Goal: Transaction & Acquisition: Purchase product/service

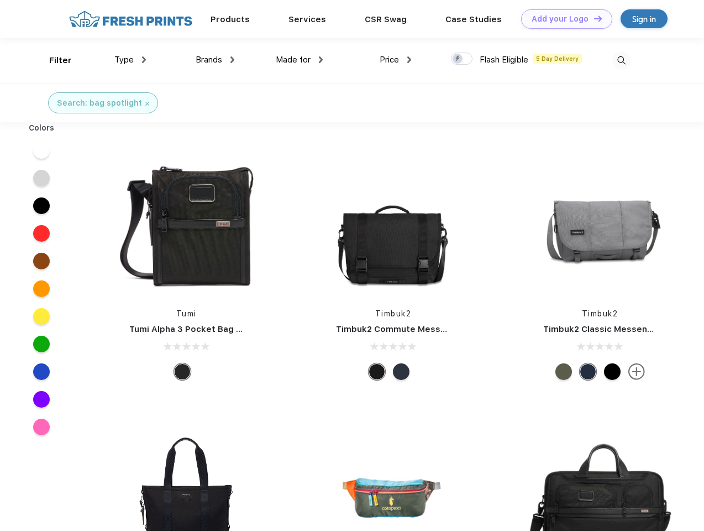
click at [563, 19] on link "Add your Logo Design Tool" at bounding box center [566, 18] width 91 height 19
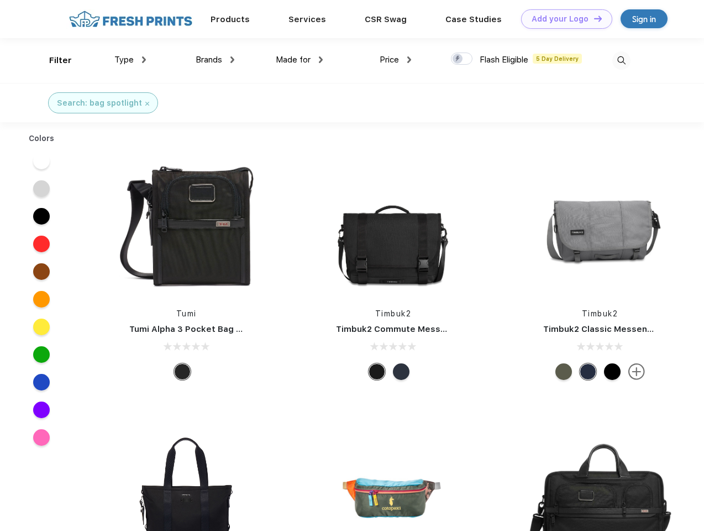
click at [0, 0] on div "Design Tool" at bounding box center [0, 0] width 0 height 0
click at [593, 18] on link "Add your Logo Design Tool" at bounding box center [566, 18] width 91 height 19
click at [53, 60] on div "Filter" at bounding box center [60, 60] width 23 height 13
click at [130, 60] on span "Type" at bounding box center [123, 60] width 19 height 10
click at [215, 60] on span "Brands" at bounding box center [209, 60] width 27 height 10
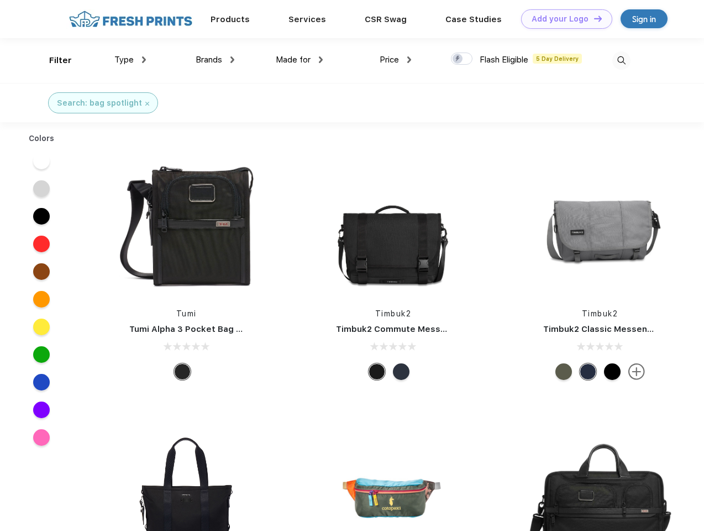
click at [300, 60] on span "Made for" at bounding box center [293, 60] width 35 height 10
click at [396, 60] on span "Price" at bounding box center [389, 60] width 19 height 10
click at [462, 59] on div at bounding box center [462, 59] width 22 height 12
click at [458, 59] on input "checkbox" at bounding box center [454, 55] width 7 height 7
click at [621, 60] on img at bounding box center [621, 60] width 18 height 18
